Goal: Task Accomplishment & Management: Manage account settings

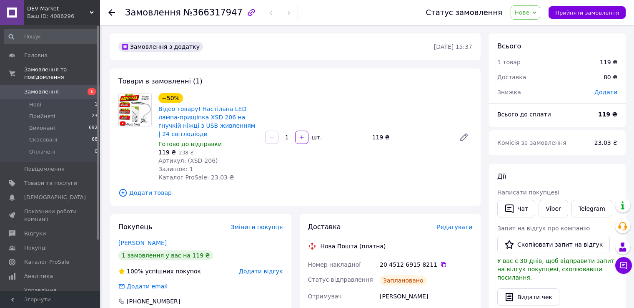
scroll to position [208, 0]
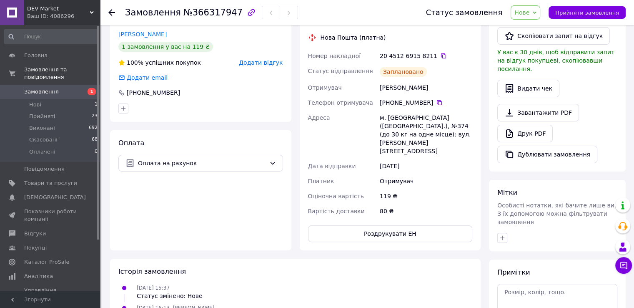
click at [60, 88] on span "Замовлення" at bounding box center [50, 92] width 53 height 8
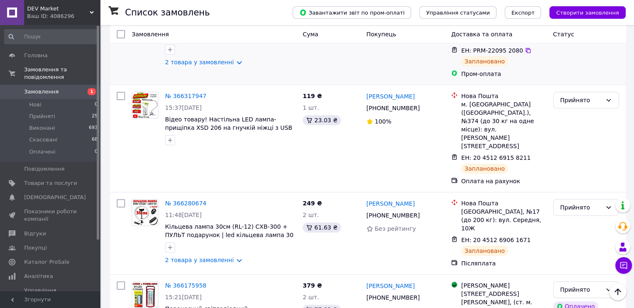
scroll to position [250, 0]
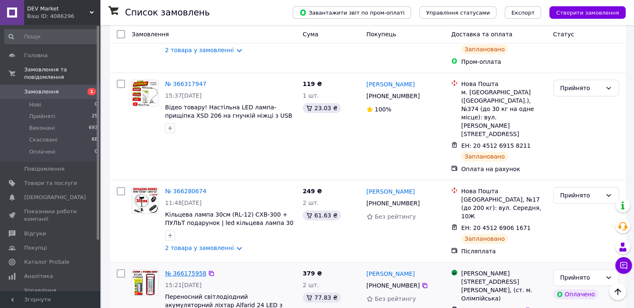
click at [187, 270] on link "№ 366175958" at bounding box center [185, 273] width 41 height 7
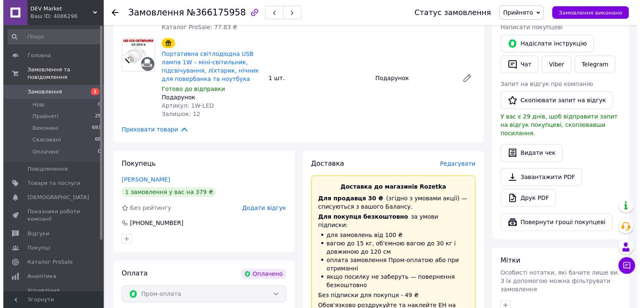
scroll to position [375, 0]
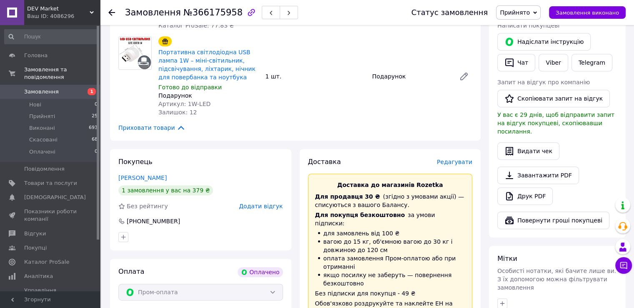
click at [453, 158] on span "Редагувати" at bounding box center [454, 161] width 35 height 7
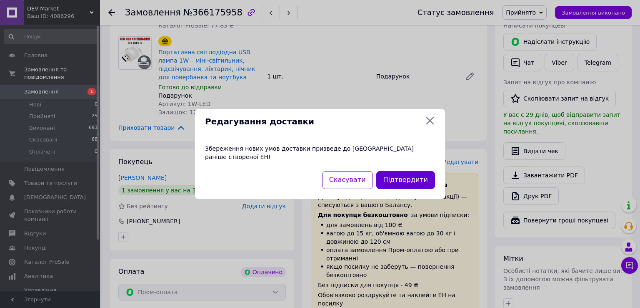
click at [409, 179] on button "Підтвердити" at bounding box center [405, 180] width 59 height 18
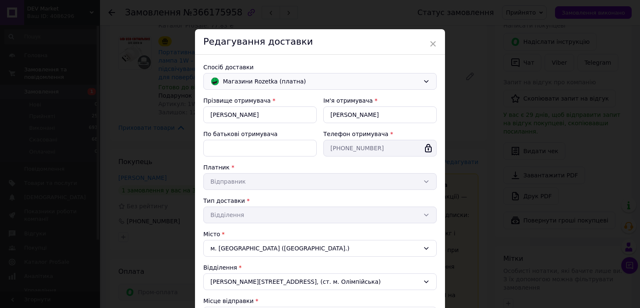
click at [286, 84] on span "Магазини Rozetka (платна)" at bounding box center [321, 81] width 197 height 9
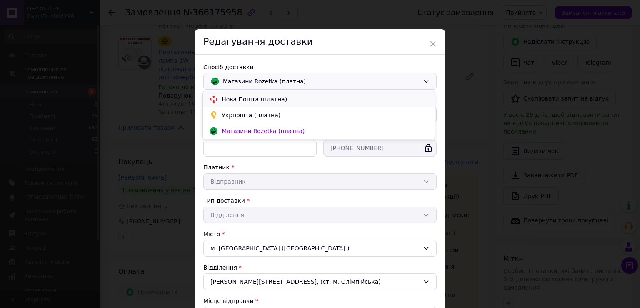
click at [258, 104] on div "Нова Пошта (платна)" at bounding box center [319, 99] width 233 height 16
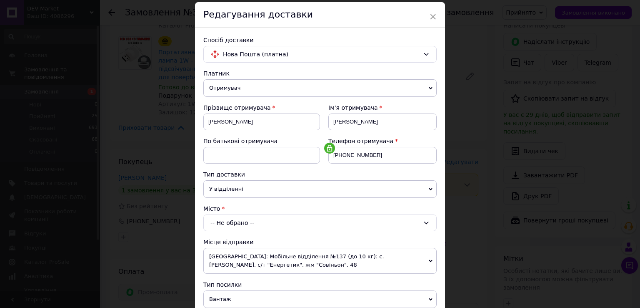
scroll to position [42, 0]
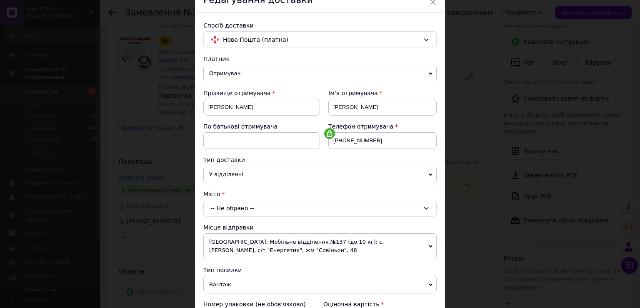
click at [258, 209] on div "-- Не обрано --" at bounding box center [319, 208] width 233 height 17
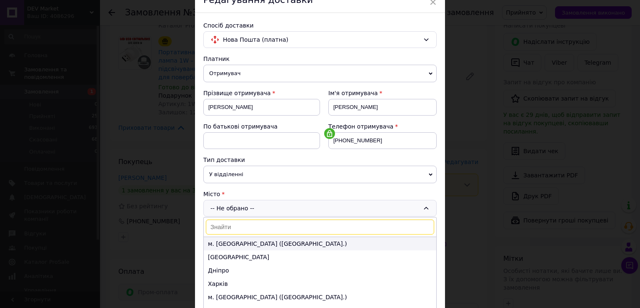
click at [237, 241] on li "м. [GEOGRAPHIC_DATA] ([GEOGRAPHIC_DATA].)" at bounding box center [320, 243] width 233 height 13
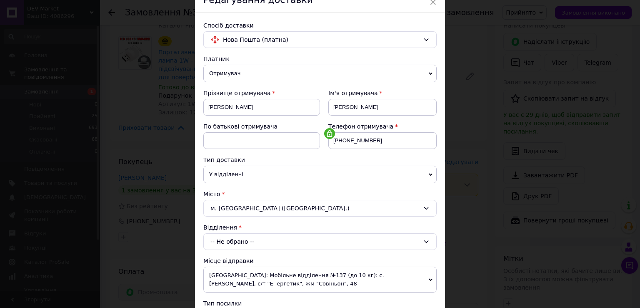
click at [241, 236] on div "-- Не обрано --" at bounding box center [319, 241] width 233 height 17
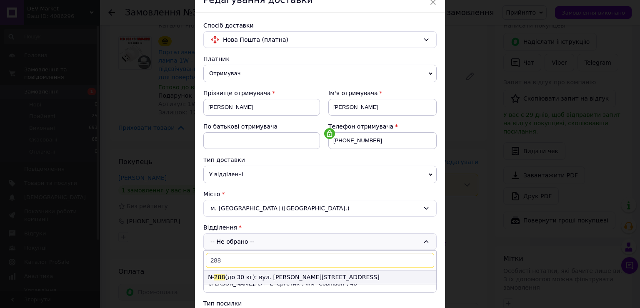
type input "288"
click at [280, 281] on li "№ 288 (до 30 кг): вул. [PERSON_NAME][STREET_ADDRESS]" at bounding box center [320, 276] width 233 height 13
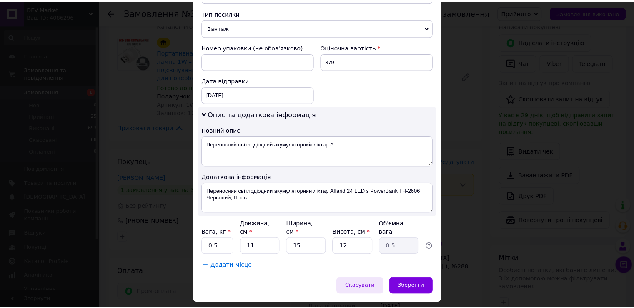
scroll to position [345, 0]
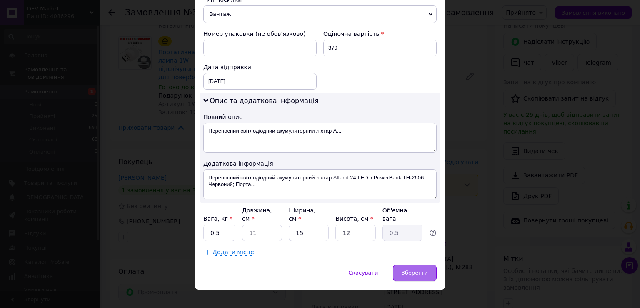
click at [407, 269] on span "Зберегти" at bounding box center [415, 272] width 26 height 6
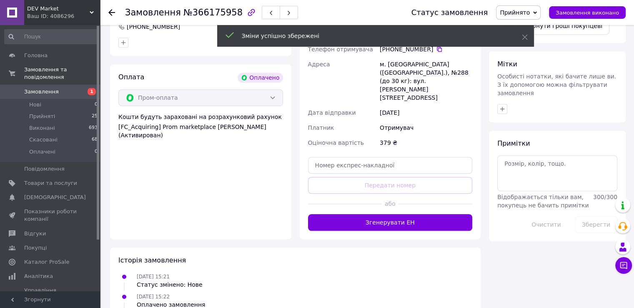
scroll to position [584, 0]
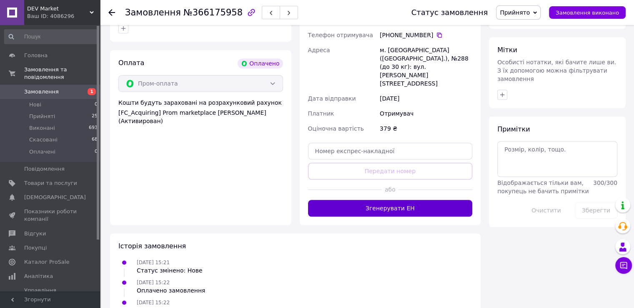
click at [400, 200] on button "Згенерувати ЕН" at bounding box center [390, 208] width 165 height 17
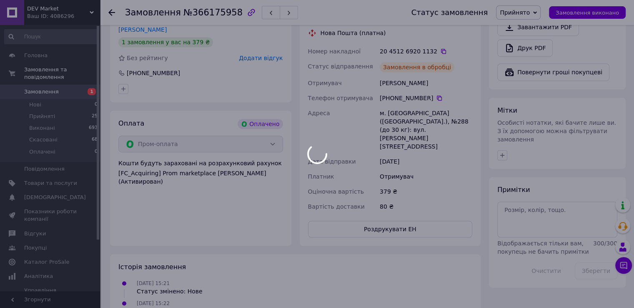
scroll to position [459, 0]
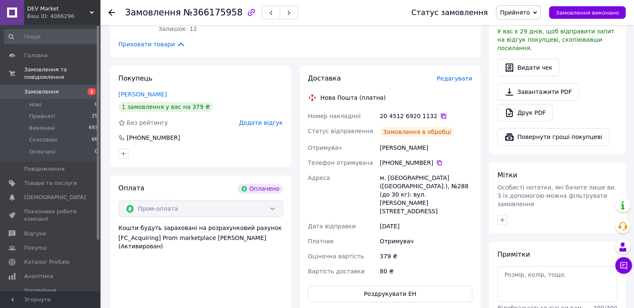
click at [441, 113] on icon at bounding box center [443, 115] width 5 height 5
